Goal: Transaction & Acquisition: Download file/media

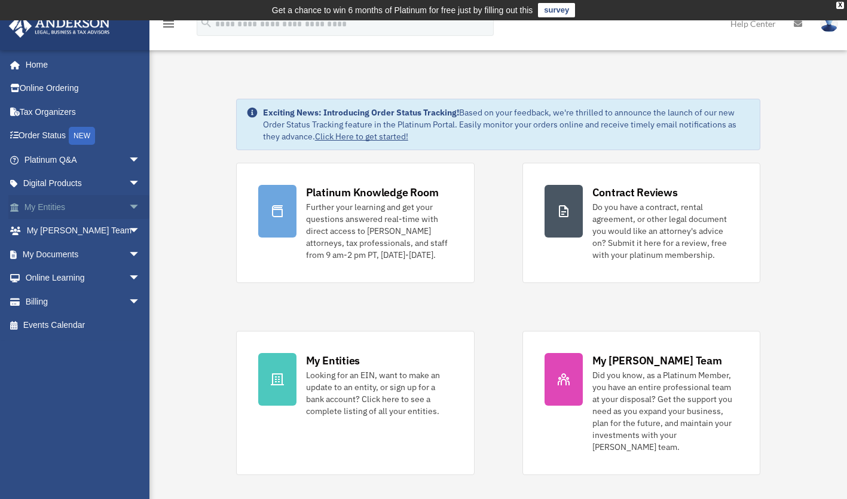
click at [83, 207] on link "My Entities arrow_drop_down" at bounding box center [83, 207] width 150 height 24
click at [129, 209] on span "arrow_drop_down" at bounding box center [141, 207] width 24 height 25
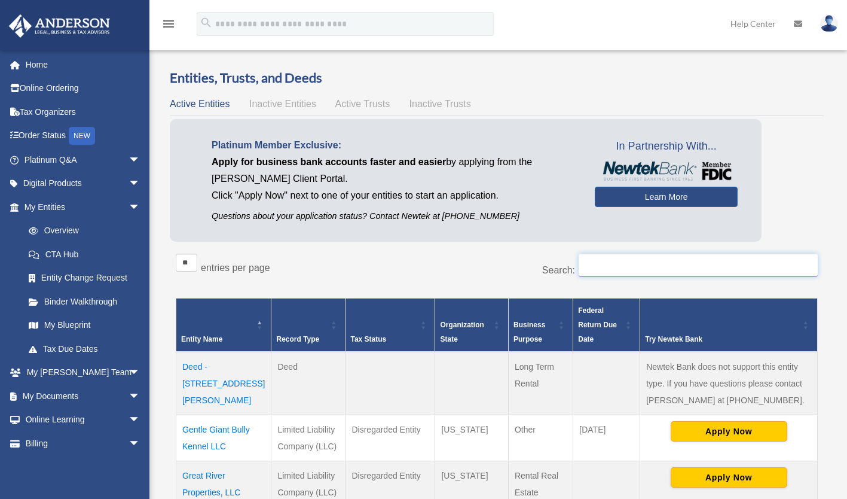
click at [754, 268] on input "Search:" at bounding box center [698, 264] width 239 height 23
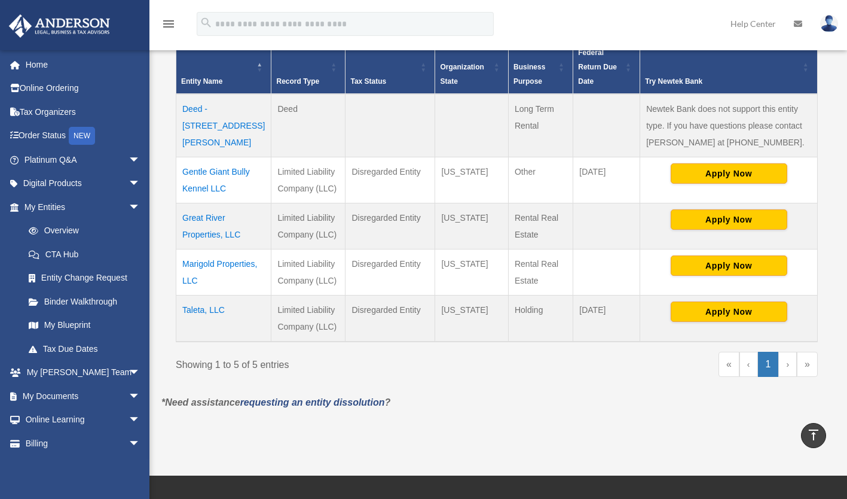
click at [204, 235] on td "Great River Properties, LLC" at bounding box center [223, 226] width 95 height 46
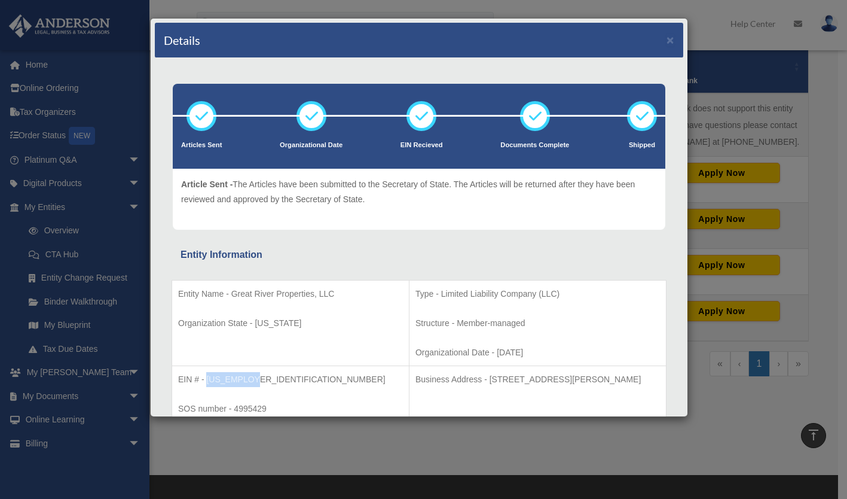
drag, startPoint x: 256, startPoint y: 378, endPoint x: 207, endPoint y: 383, distance: 49.2
click at [207, 383] on p "EIN # - [US_EMPLOYER_IDENTIFICATION_NUMBER]" at bounding box center [290, 379] width 225 height 15
drag, startPoint x: 207, startPoint y: 383, endPoint x: 233, endPoint y: 375, distance: 26.7
copy p "[US_EMPLOYER_IDENTIFICATION_NUMBER]"
click at [667, 39] on button "×" at bounding box center [671, 39] width 8 height 13
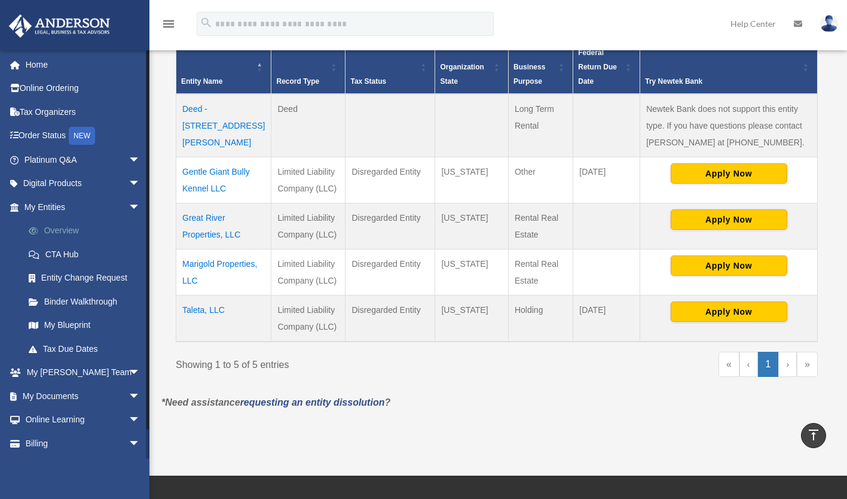
click at [44, 236] on link "Overview" at bounding box center [88, 231] width 142 height 24
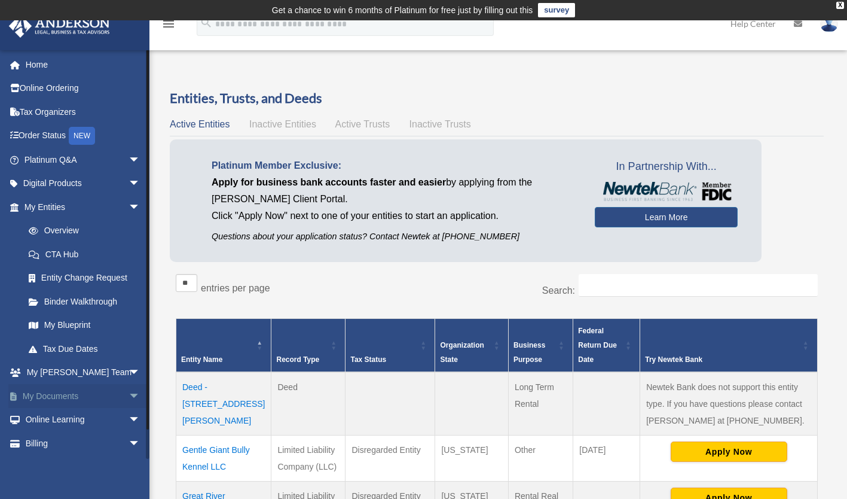
click at [41, 402] on link "My Documents arrow_drop_down" at bounding box center [83, 396] width 150 height 24
click at [130, 398] on span "arrow_drop_down" at bounding box center [141, 396] width 24 height 25
click at [45, 418] on link "Box" at bounding box center [88, 420] width 142 height 24
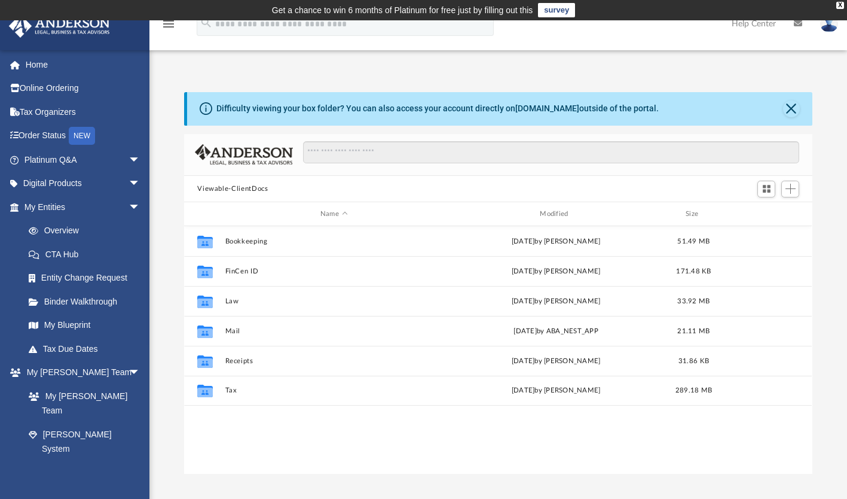
scroll to position [262, 619]
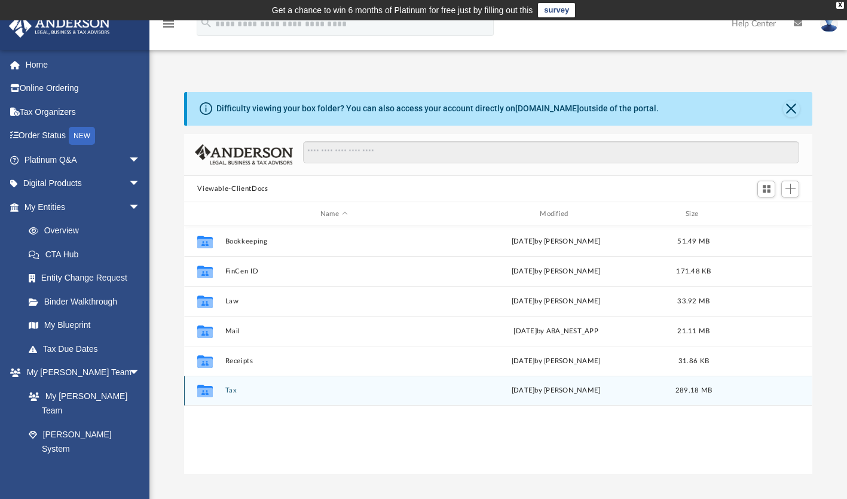
click at [271, 393] on button "Tax" at bounding box center [333, 391] width 217 height 8
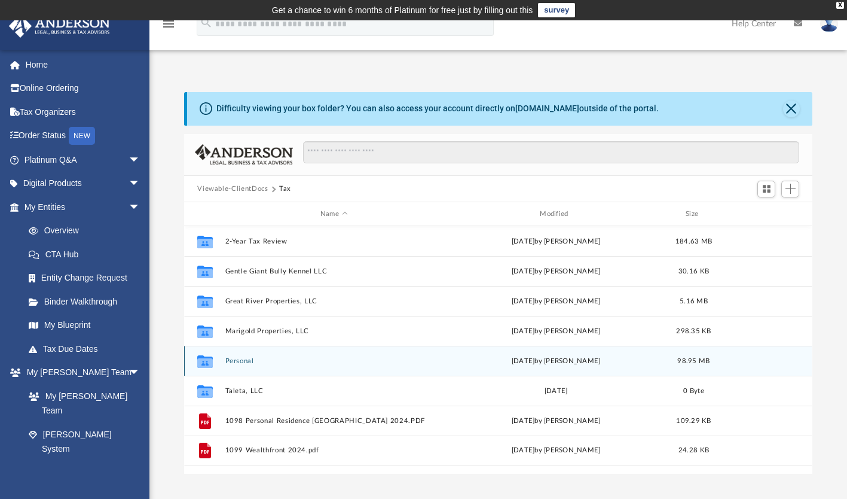
click at [490, 361] on div "Thu Aug 7 2025 by Mohammed Kaka" at bounding box center [556, 361] width 217 height 11
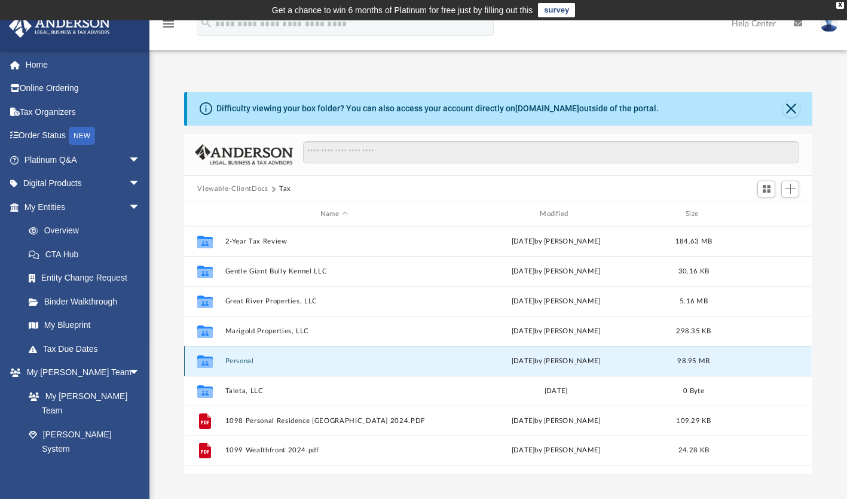
click at [455, 357] on div "Thu Aug 7 2025 by Mohammed Kaka" at bounding box center [556, 361] width 217 height 11
click at [212, 367] on icon "Collaborated Folder" at bounding box center [204, 361] width 19 height 19
click at [242, 358] on button "Personal" at bounding box center [333, 361] width 217 height 8
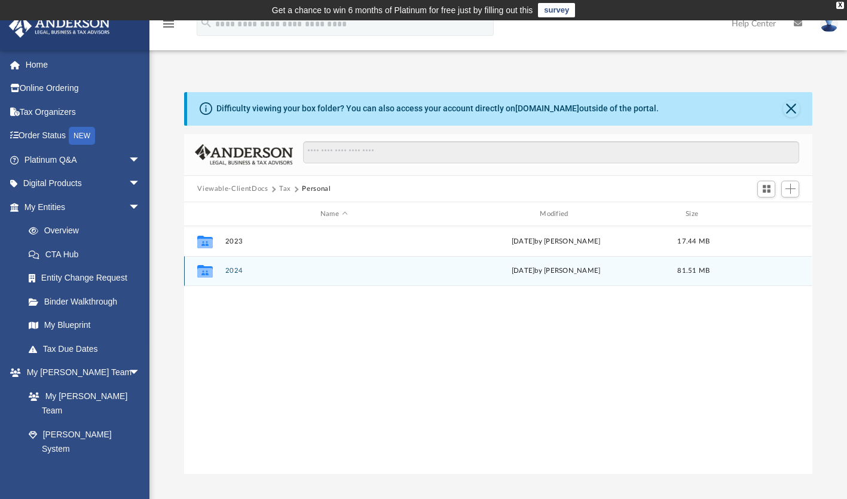
click at [231, 274] on button "2024" at bounding box center [333, 271] width 217 height 8
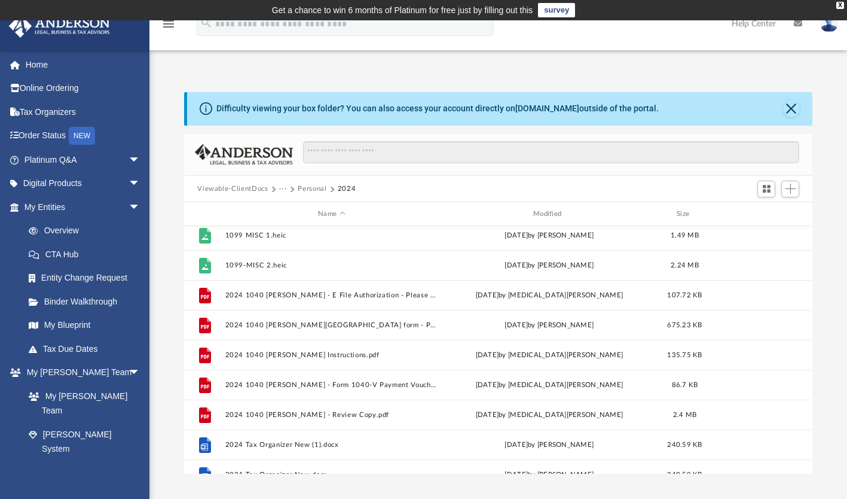
scroll to position [0, 0]
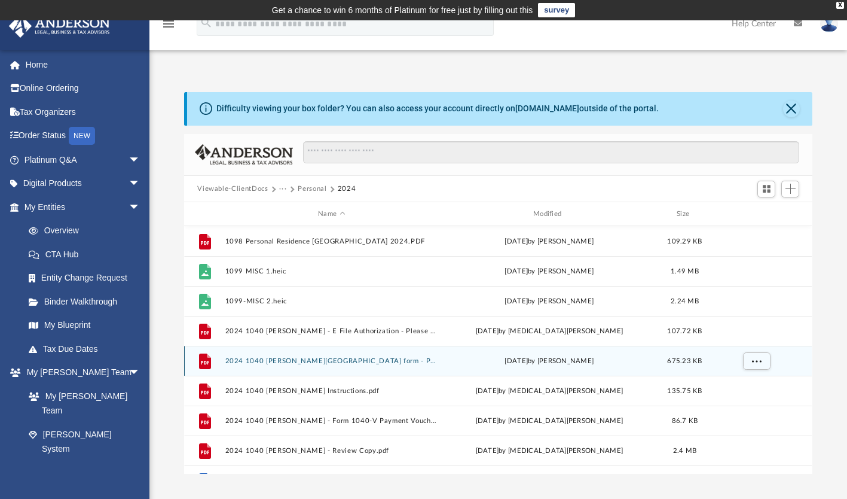
click at [426, 362] on button "2024 1040 Watts, Samantha - Cleveland City form - Print, Sign & Mail.pdf" at bounding box center [331, 361] width 213 height 8
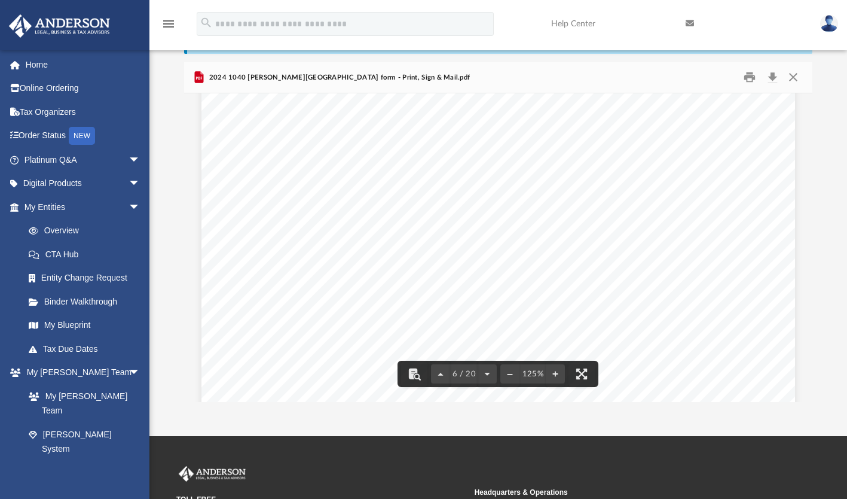
scroll to position [4704, 0]
click at [795, 81] on button "Close" at bounding box center [794, 77] width 22 height 19
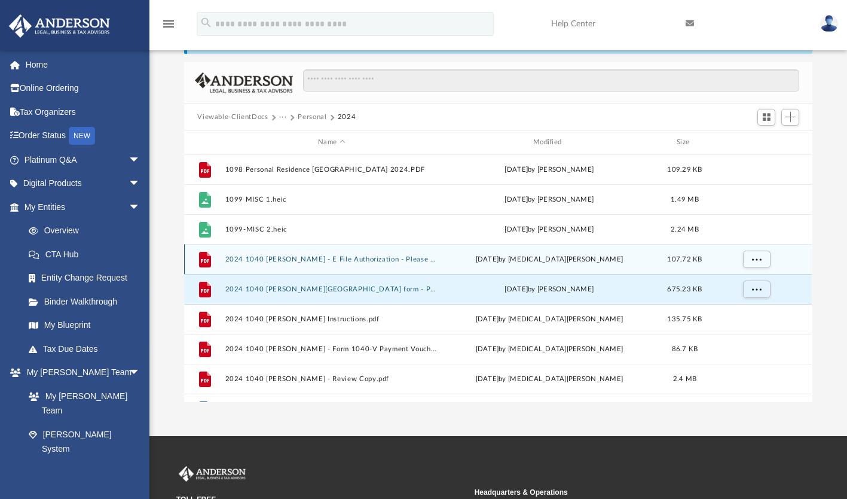
click at [435, 259] on button "2024 1040 Watts, Samantha - E File Authorization - Please Sign.pdf" at bounding box center [331, 259] width 213 height 8
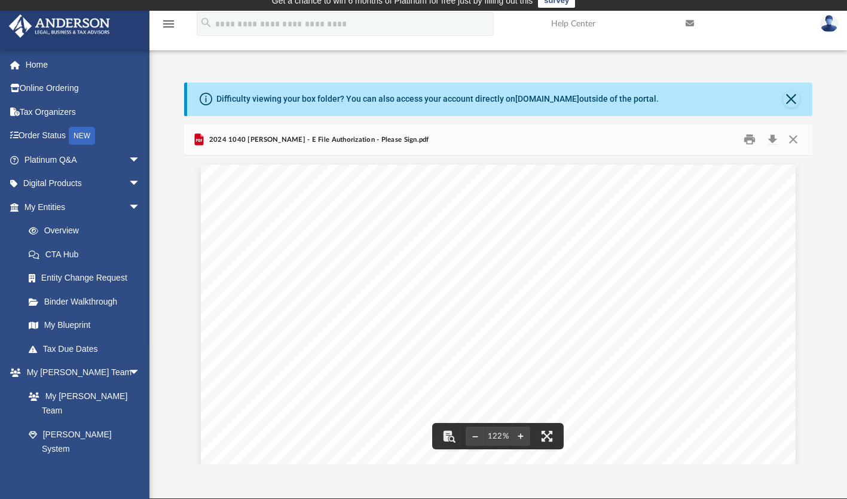
scroll to position [10, 0]
click at [796, 141] on button "Close" at bounding box center [794, 139] width 22 height 19
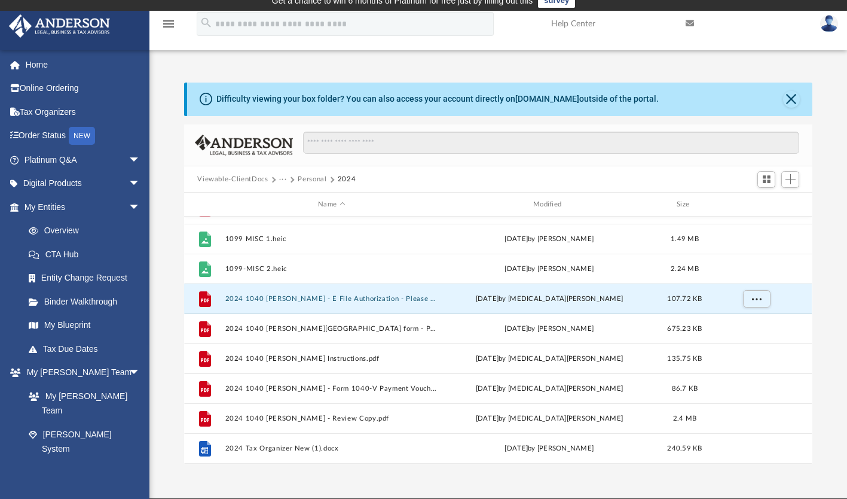
scroll to position [22, 0]
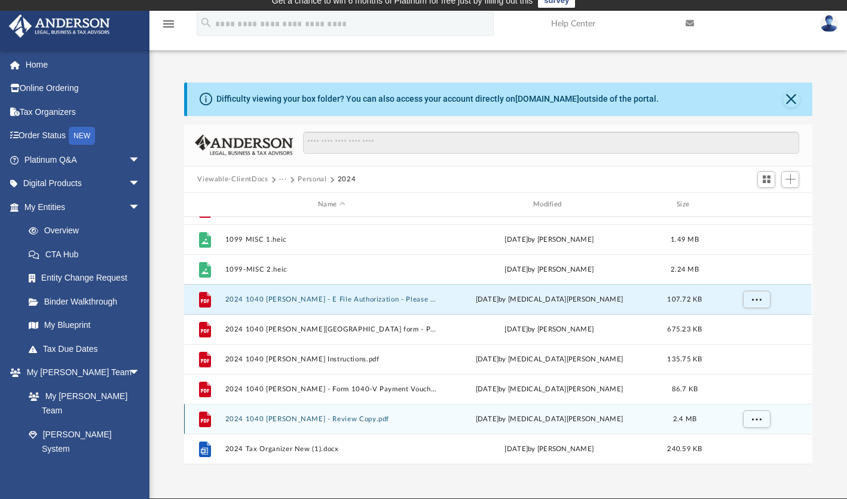
click at [343, 419] on button "2024 1040 Watts, Samantha - Review Copy.pdf" at bounding box center [331, 419] width 213 height 8
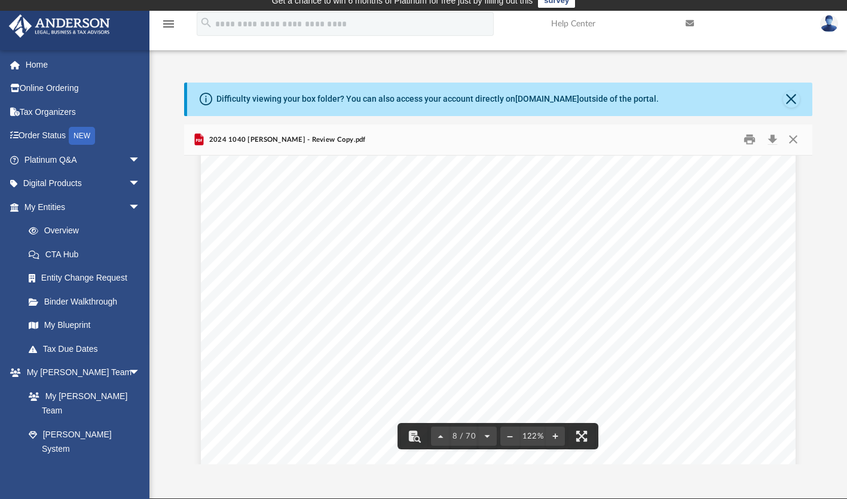
scroll to position [5899, 0]
click at [767, 372] on div "400061 04-01-24 Prepared for: Prepared by: Filing Instructions Samantha Watts A…" at bounding box center [498, 165] width 595 height 770
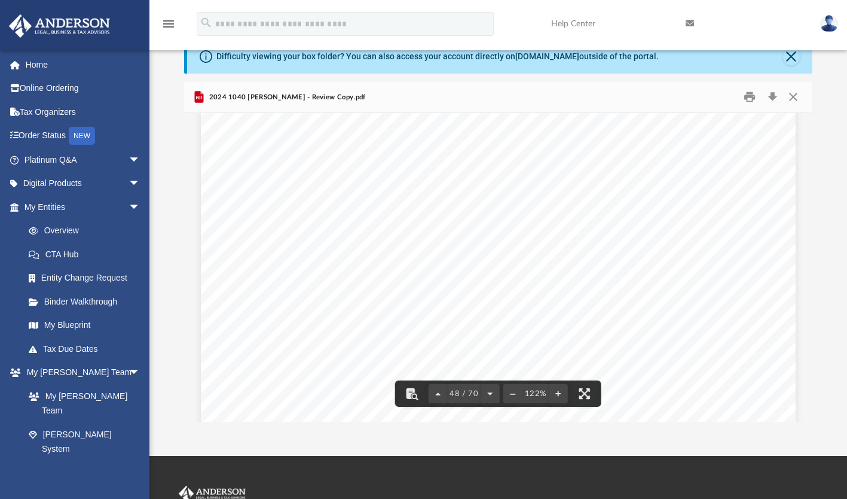
scroll to position [48, 0]
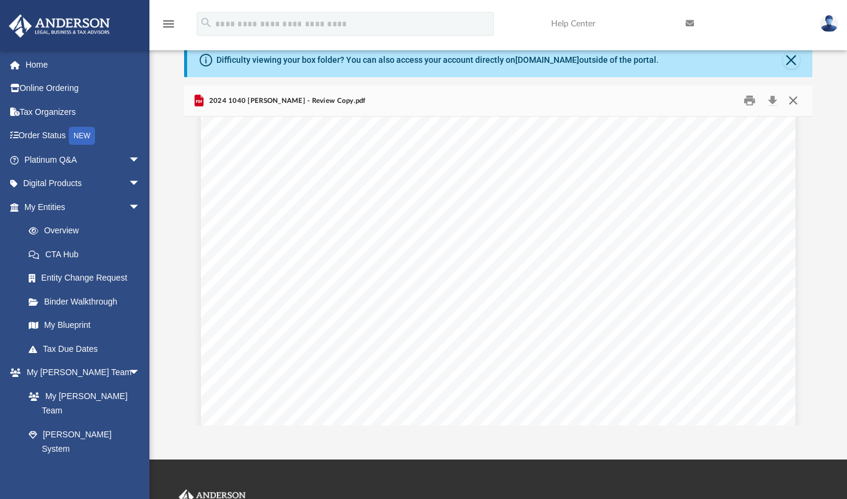
click at [792, 101] on button "Close" at bounding box center [794, 100] width 22 height 19
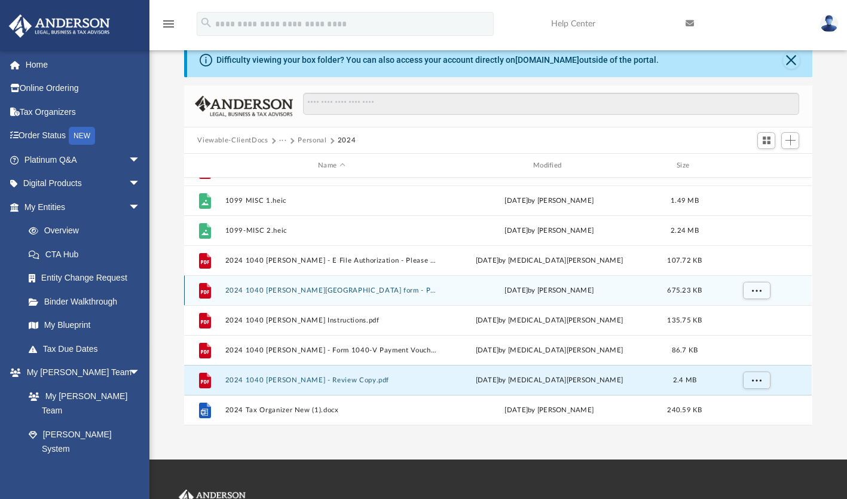
click at [469, 277] on div "File 2024 1040 Watts, Samantha - Cleveland City form - Print, Sign & Mail.pdf T…" at bounding box center [498, 290] width 628 height 30
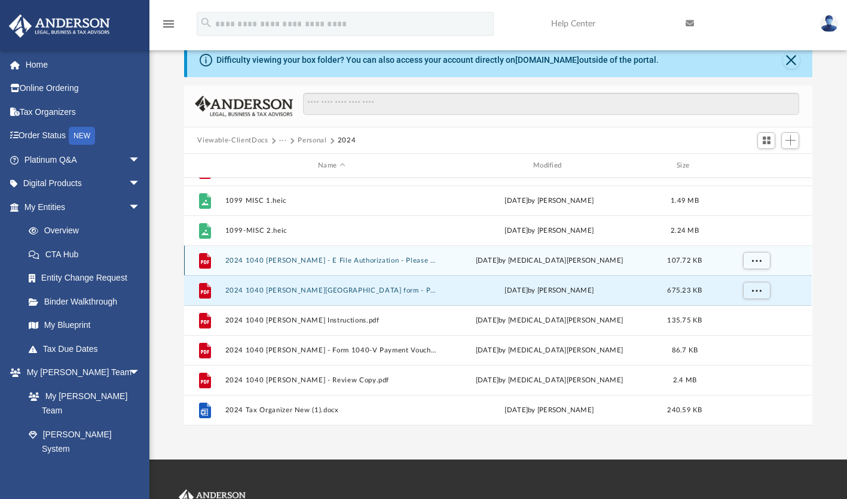
click at [466, 262] on div "Thu Aug 7 2025 by Nikita Patel" at bounding box center [549, 260] width 213 height 11
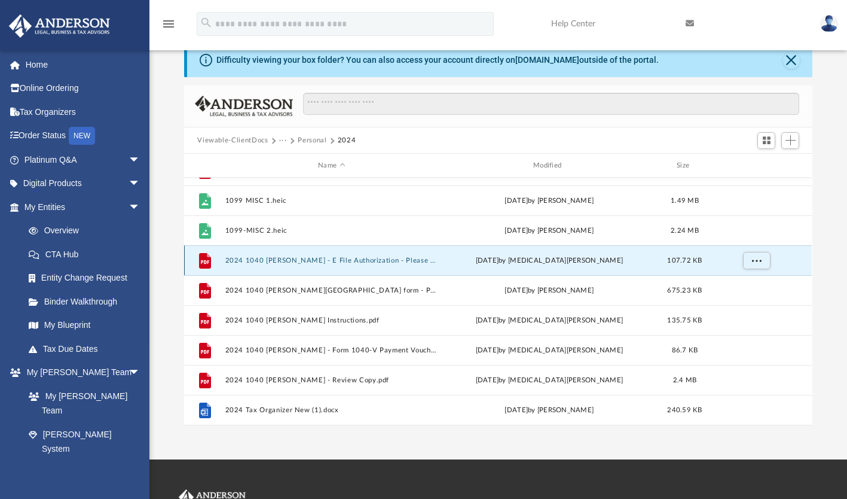
click at [502, 263] on div "Thu Aug 7 2025 by Nikita Patel" at bounding box center [549, 260] width 213 height 11
click at [374, 259] on button "2024 1040 Watts, Samantha - E File Authorization - Please Sign.pdf" at bounding box center [331, 260] width 213 height 8
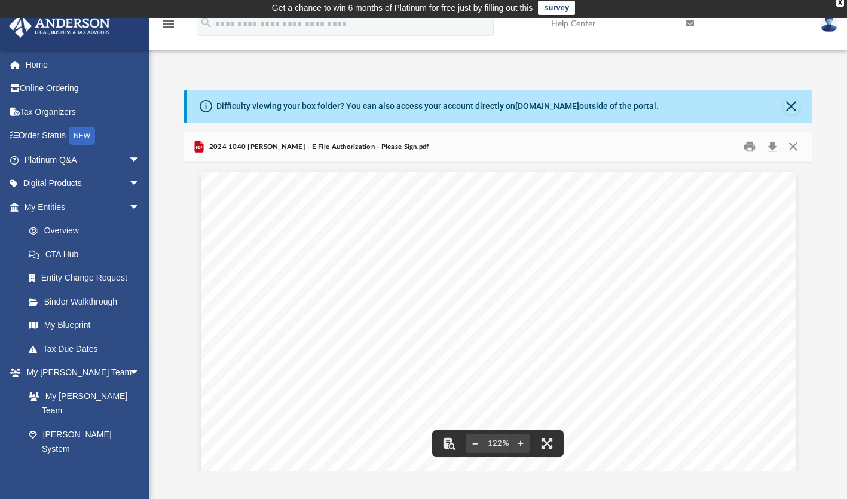
scroll to position [0, 0]
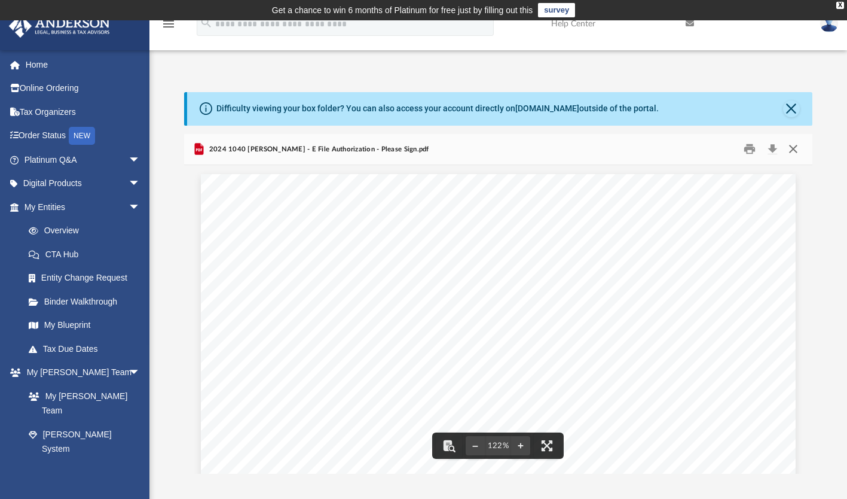
click at [792, 154] on button "Close" at bounding box center [794, 149] width 22 height 19
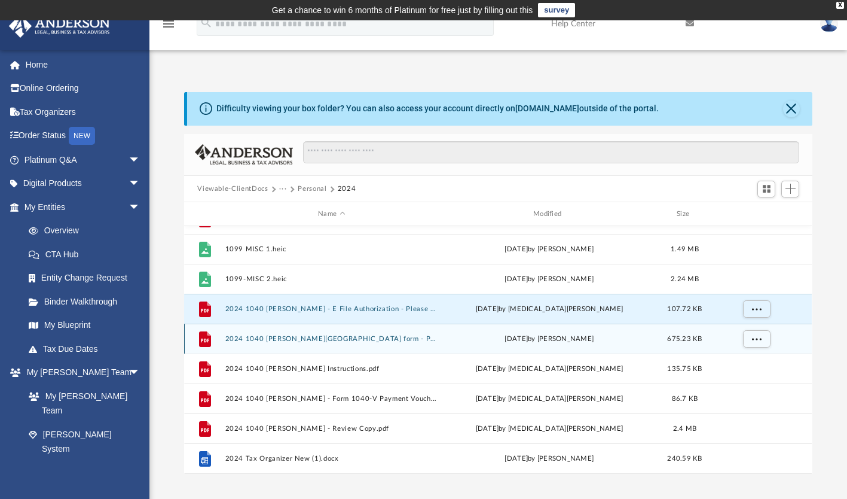
click at [392, 338] on button "2024 1040 Watts, Samantha - Cleveland City form - Print, Sign & Mail.pdf" at bounding box center [331, 339] width 213 height 8
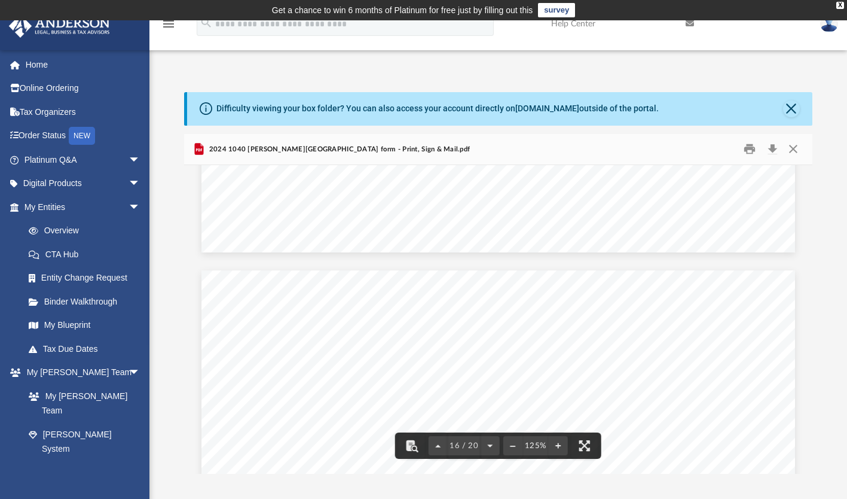
scroll to position [12771, 0]
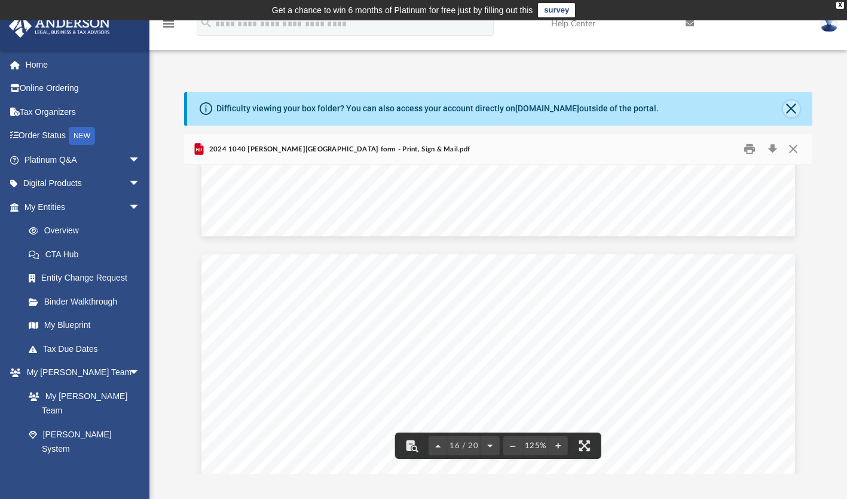
click at [789, 116] on button "Close" at bounding box center [791, 108] width 17 height 17
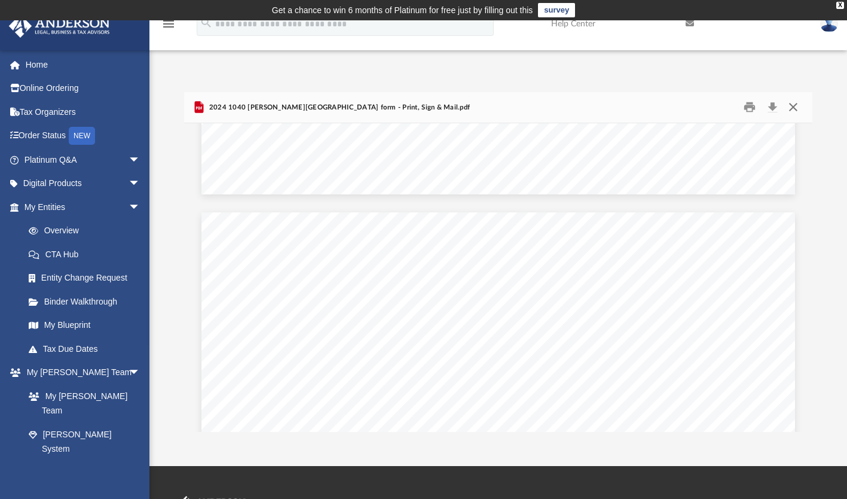
click at [795, 115] on button "Close" at bounding box center [794, 107] width 22 height 19
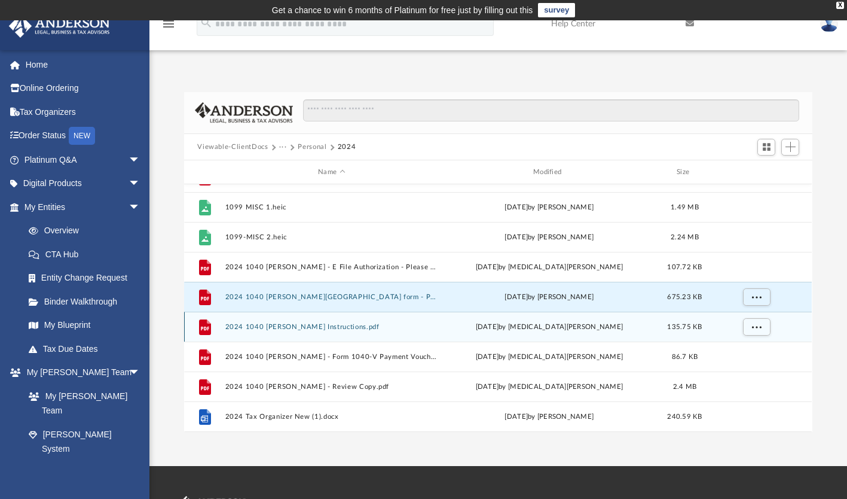
click at [389, 328] on button "2024 1040 Watts, Samantha - Filing Instructions.pdf" at bounding box center [331, 327] width 213 height 8
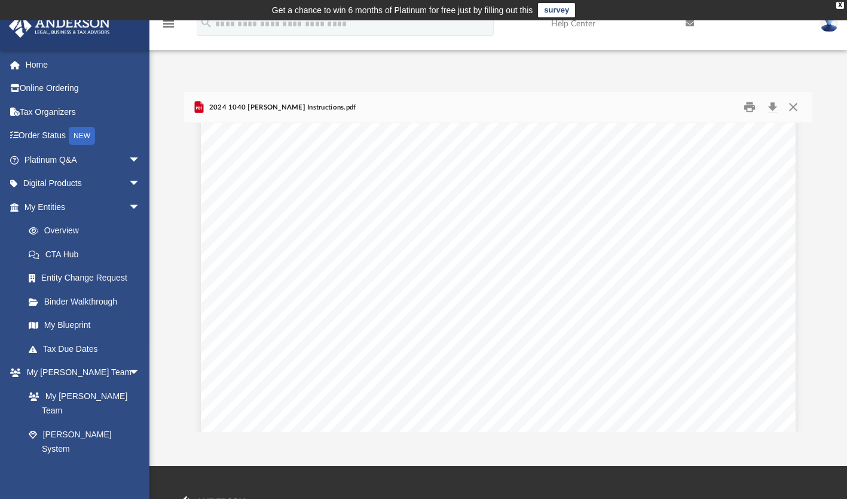
scroll to position [323, 0]
click at [796, 106] on button "Close" at bounding box center [794, 107] width 22 height 19
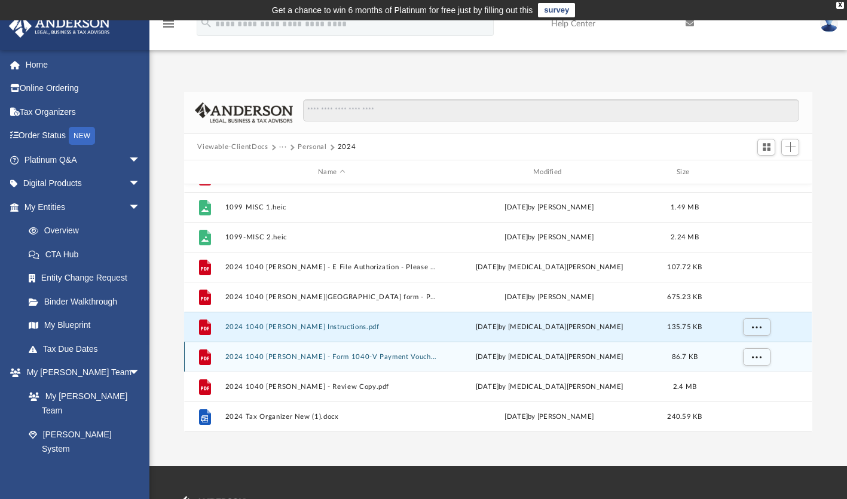
click at [691, 358] on span "86.7 KB" at bounding box center [685, 356] width 26 height 7
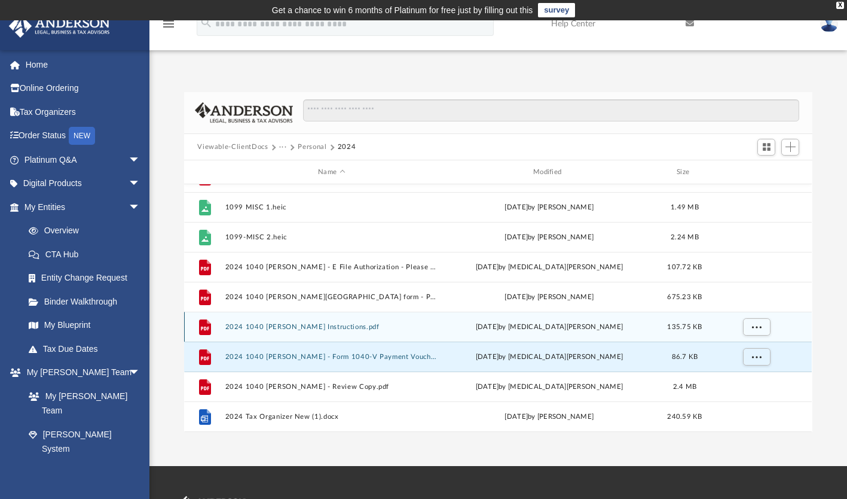
click at [545, 329] on div "Thu Aug 7 2025 by Nikita Patel" at bounding box center [549, 327] width 213 height 11
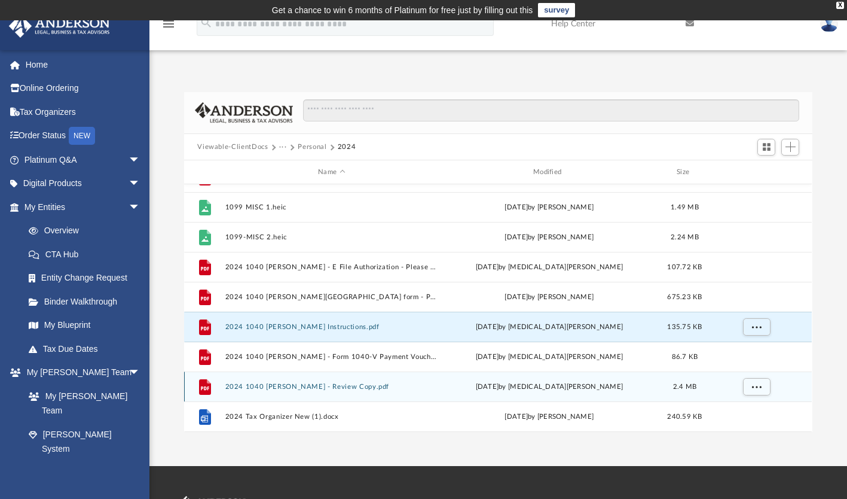
click at [564, 372] on div "File 2024 1040 Watts, Samantha - Review Copy.pdf Thu Aug 7 2025 by Nikita Patel…" at bounding box center [498, 386] width 628 height 30
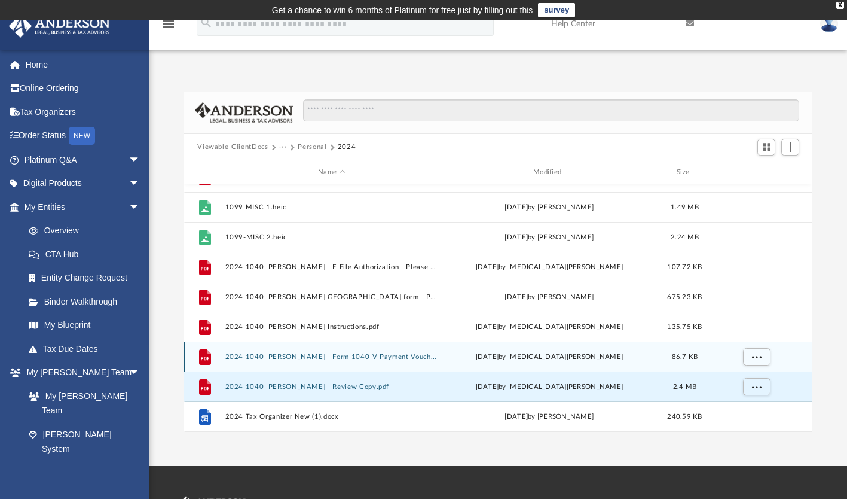
click at [571, 359] on div "Thu Aug 7 2025 by Nikita Patel" at bounding box center [549, 357] width 213 height 11
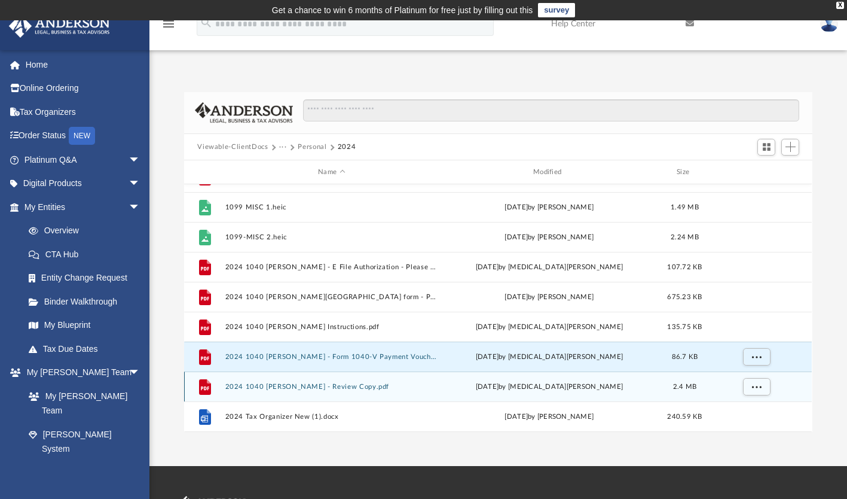
click at [586, 374] on div "File 2024 1040 Watts, Samantha - Review Copy.pdf Thu Aug 7 2025 by Nikita Patel…" at bounding box center [498, 386] width 628 height 30
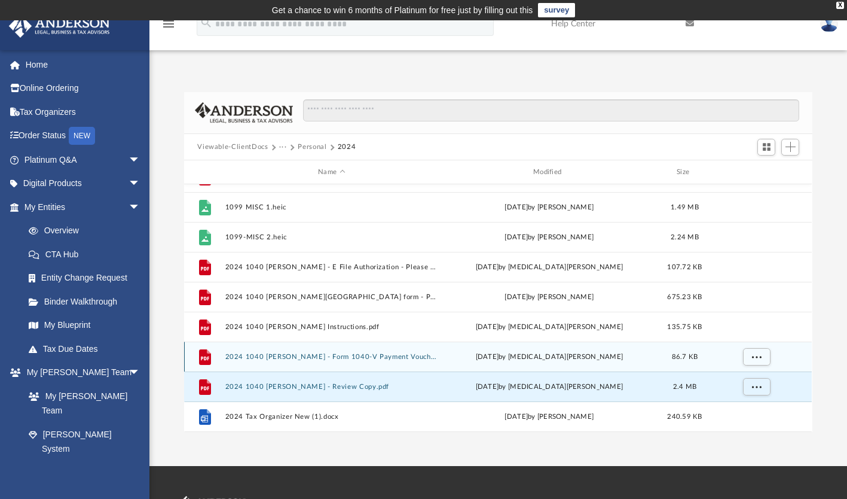
click at [352, 358] on button "2024 1040 Watts, Samantha - Form 1040-V Payment Voucher.pdf" at bounding box center [331, 357] width 213 height 8
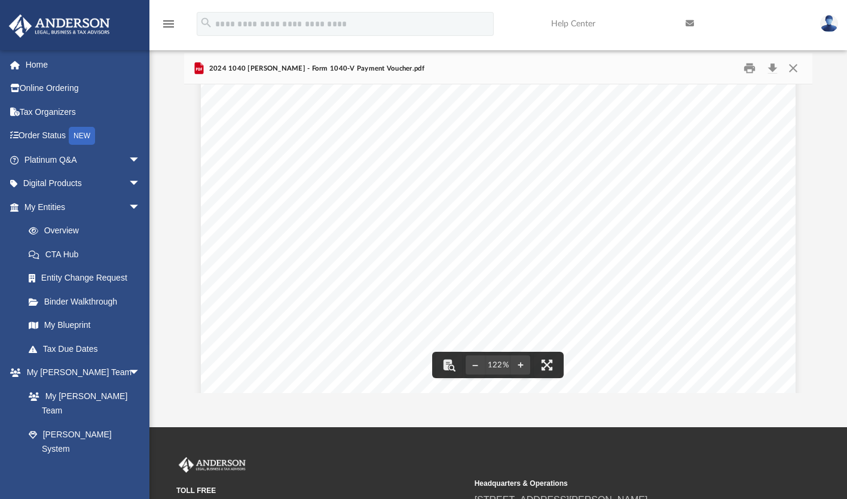
scroll to position [479, 0]
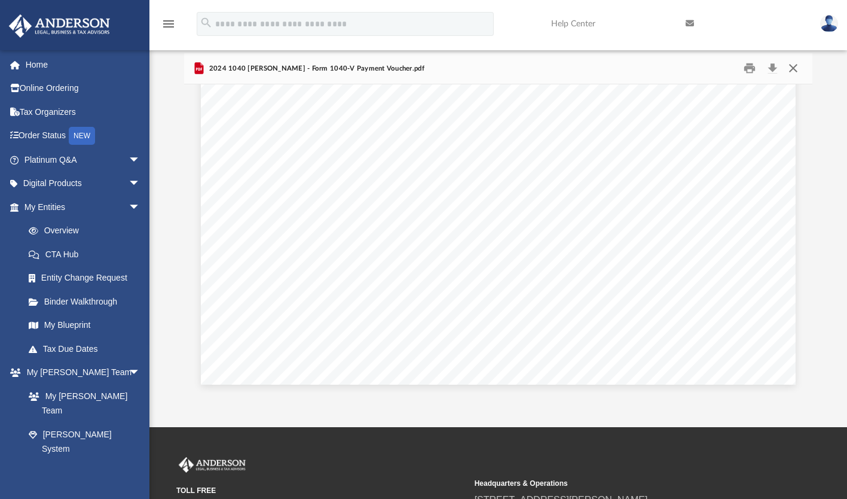
click at [794, 75] on button "Close" at bounding box center [794, 68] width 22 height 19
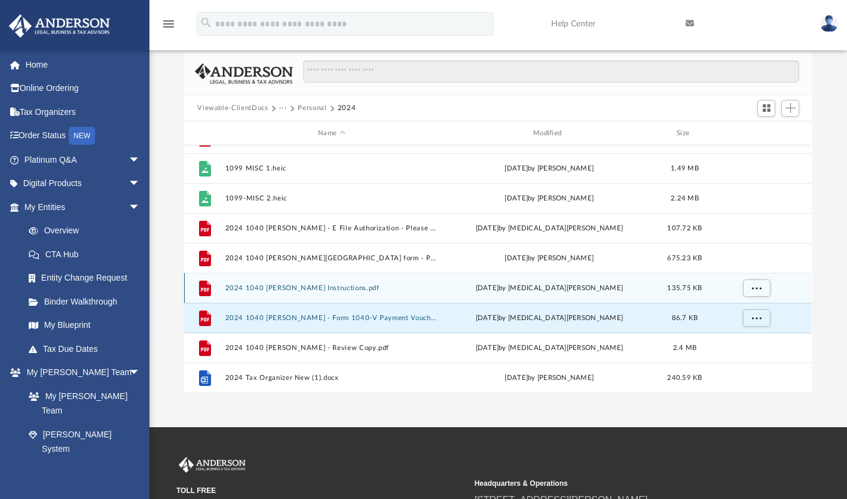
click at [570, 286] on div "Thu Aug 7 2025 by Nikita Patel" at bounding box center [549, 288] width 213 height 11
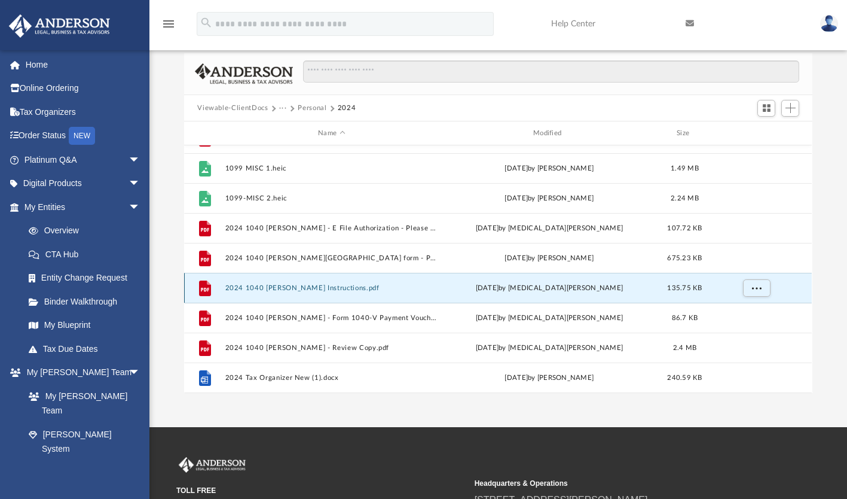
click at [533, 288] on div "Thu Aug 7 2025 by Nikita Patel" at bounding box center [549, 288] width 213 height 11
click at [354, 291] on button "2024 1040 Watts, Samantha - Filing Instructions.pdf" at bounding box center [331, 288] width 213 height 8
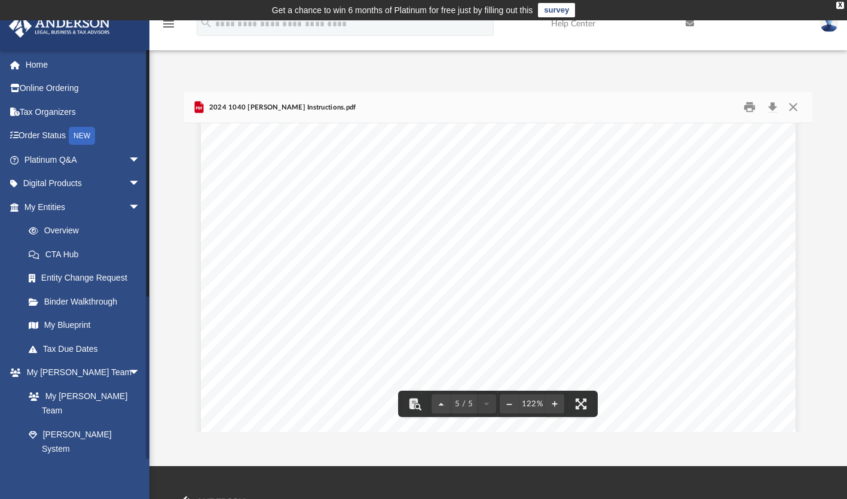
scroll to position [3195, 0]
click at [795, 110] on button "Close" at bounding box center [794, 107] width 22 height 19
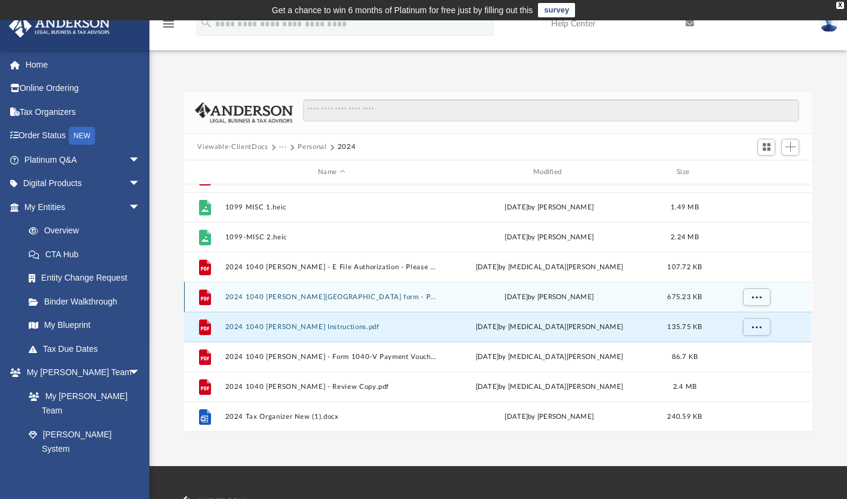
click at [430, 297] on button "2024 1040 Watts, Samantha - Cleveland City form - Print, Sign & Mail.pdf" at bounding box center [331, 297] width 213 height 8
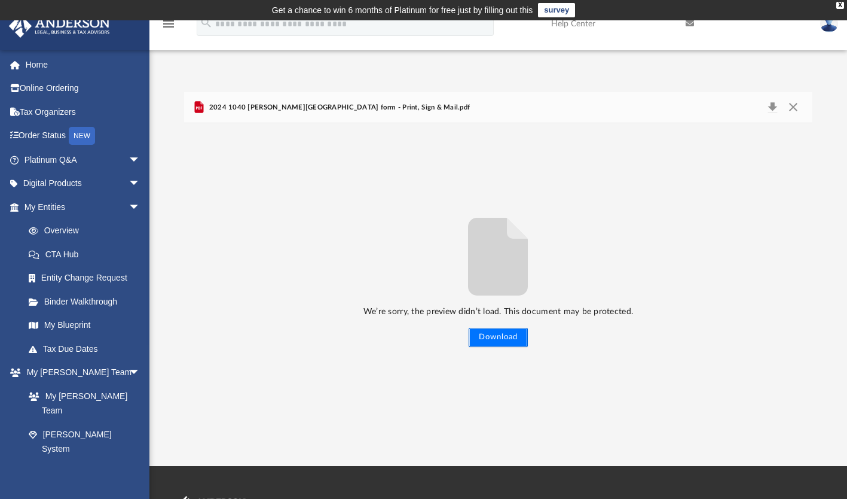
click at [518, 343] on button "Download" at bounding box center [498, 337] width 59 height 19
click at [504, 337] on button "Download" at bounding box center [498, 337] width 59 height 19
click at [790, 111] on button "Close" at bounding box center [794, 107] width 22 height 17
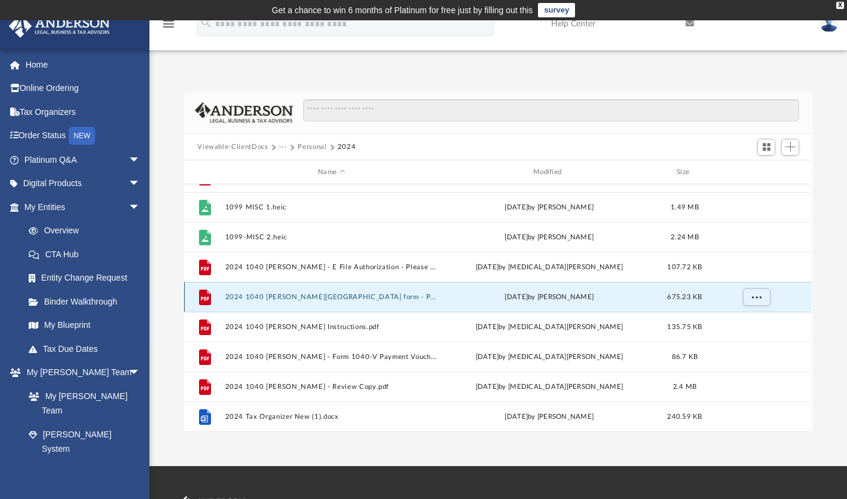
click at [376, 295] on button "2024 1040 Watts, Samantha - Cleveland City form - Print, Sign & Mail.pdf" at bounding box center [331, 297] width 213 height 8
